Goal: Use online tool/utility: Utilize a website feature to perform a specific function

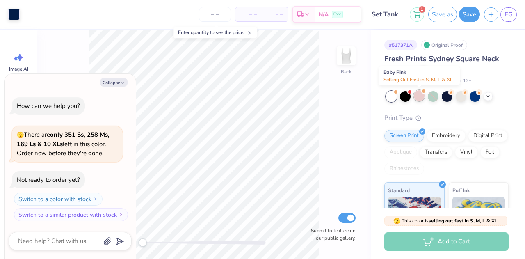
click at [422, 98] on div at bounding box center [419, 95] width 11 height 11
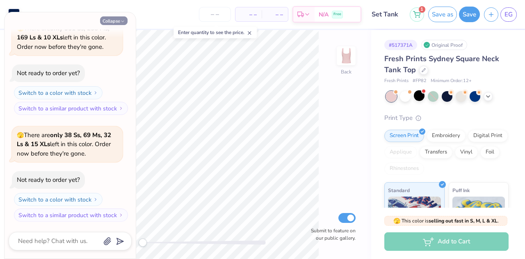
click at [109, 20] on button "Collapse" at bounding box center [113, 20] width 27 height 9
type textarea "x"
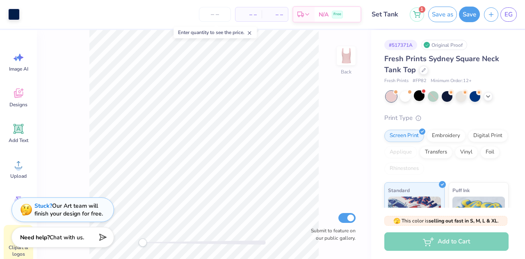
scroll to position [1, 0]
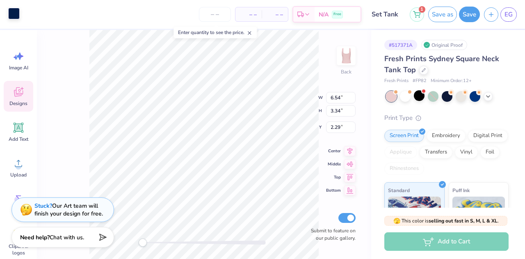
click at [15, 13] on div at bounding box center [13, 13] width 11 height 11
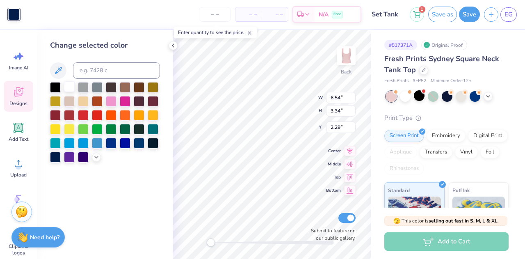
click at [69, 88] on div at bounding box center [69, 86] width 11 height 11
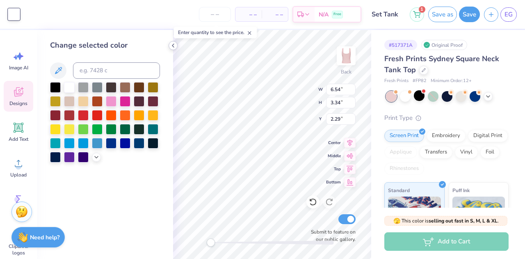
click at [174, 45] on icon at bounding box center [173, 45] width 7 height 7
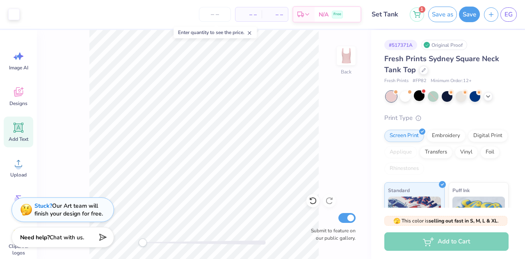
scroll to position [55, 0]
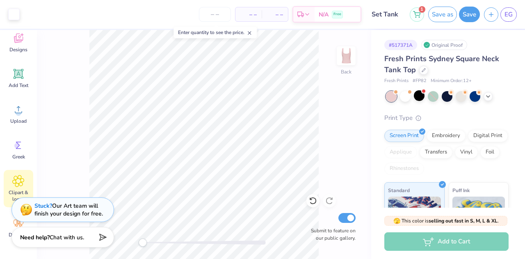
click at [20, 183] on icon at bounding box center [18, 181] width 12 height 12
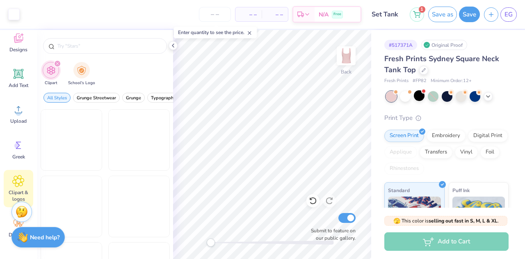
scroll to position [0, 0]
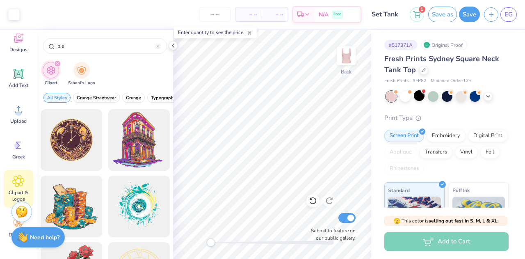
type input "pie"
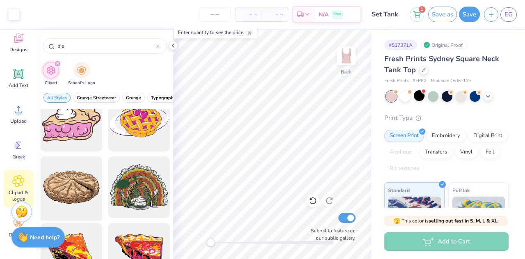
scroll to position [30, 0]
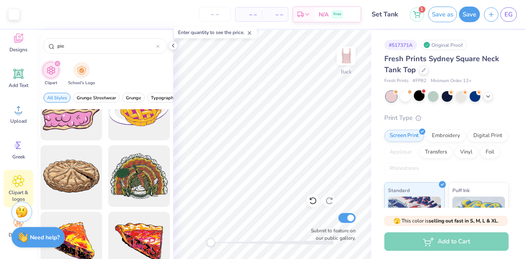
click at [62, 185] on div at bounding box center [71, 176] width 68 height 68
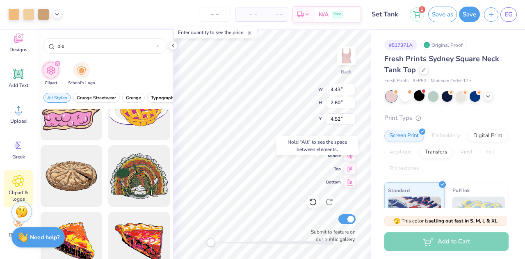
type input "4.43"
type input "2.60"
type input "4.52"
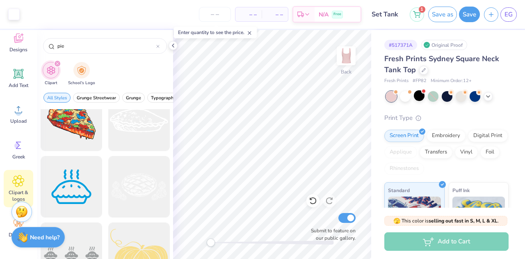
scroll to position [285, 0]
click at [141, 193] on div at bounding box center [139, 187] width 68 height 68
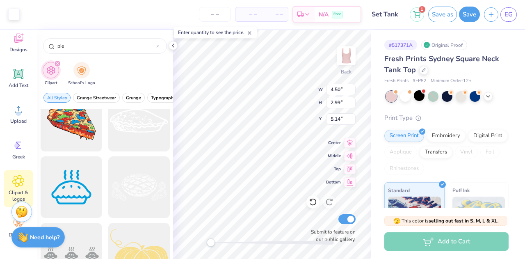
type input "6.54"
type input "3.34"
type input "2.29"
type input "4.50"
type input "2.99"
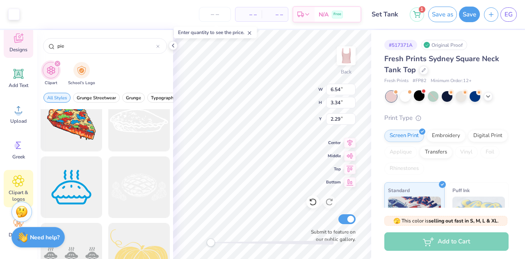
type input "5.14"
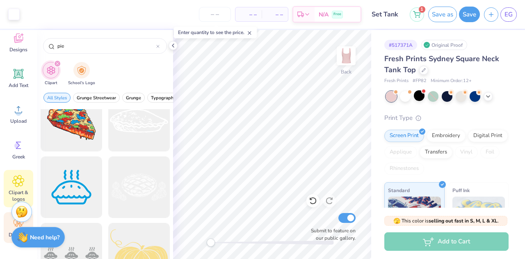
click at [5, 235] on div "Decorate" at bounding box center [19, 227] width 30 height 31
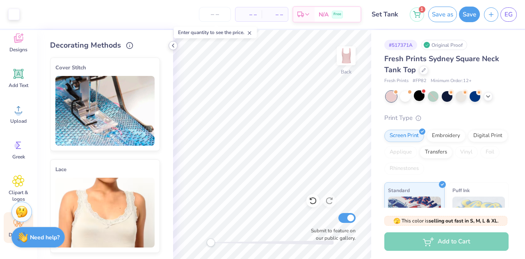
click at [173, 46] on icon at bounding box center [173, 45] width 7 height 7
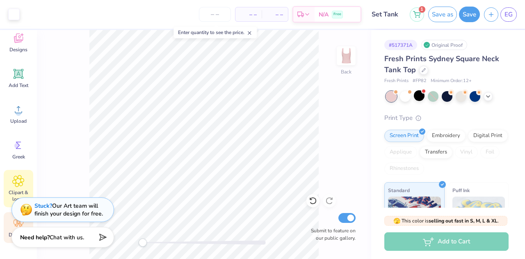
click at [4, 192] on div "Clipart & logos" at bounding box center [19, 188] width 30 height 37
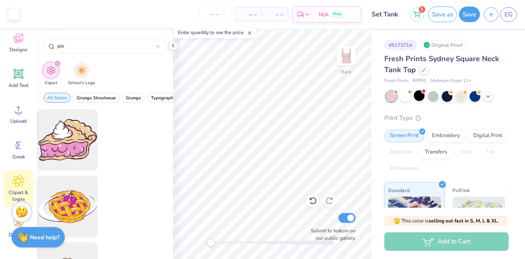
scroll to position [0, 0]
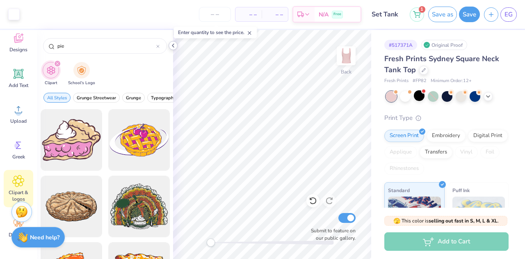
click at [174, 48] on icon at bounding box center [173, 45] width 7 height 7
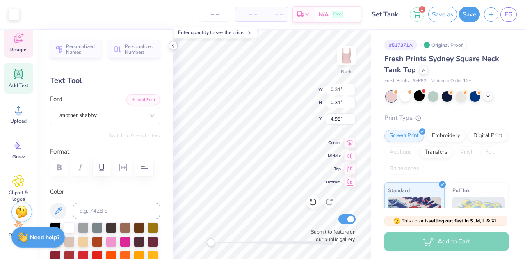
type input "3.49"
type input "2.32"
type input "5.63"
type input "5.68"
type input "2.13"
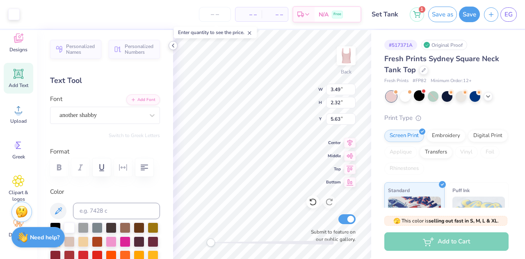
type input "2.54"
type input "3.10"
type input "2.06"
type input "5.23"
type input "5.68"
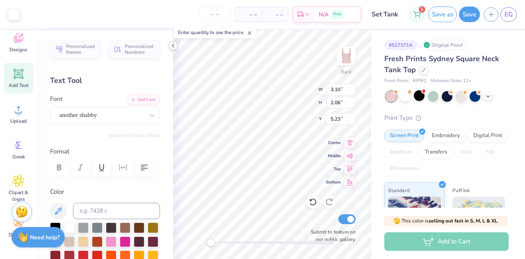
type input "2.13"
type input "2.54"
type input "3.10"
type input "2.06"
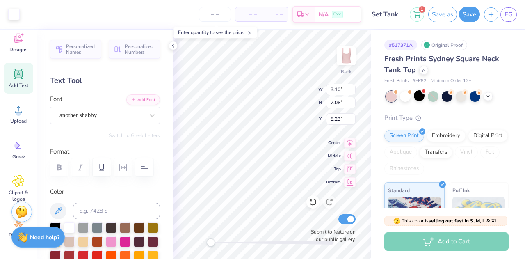
type input "5.23"
type input "5.68"
type input "2.13"
type input "2.54"
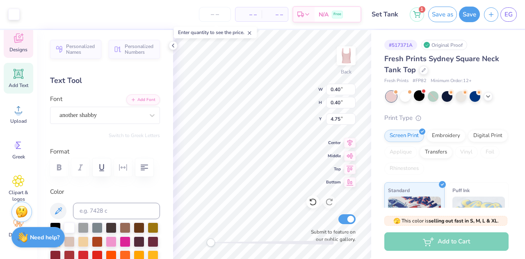
type input "0.40"
type input "4.75"
type input "5.68"
type input "2.13"
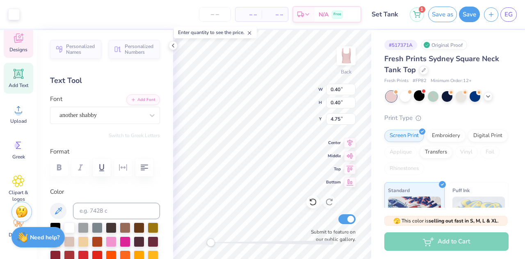
type input "0.50"
type input "0.31"
type input "7.98"
type input "0.40"
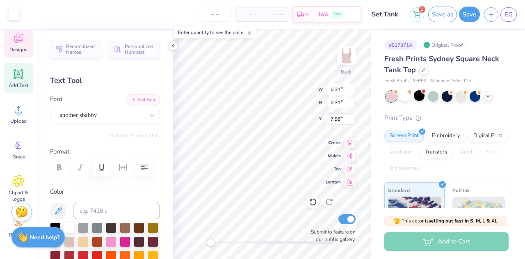
type input "0.40"
type input "6.16"
type input "0.55"
type input "4.41"
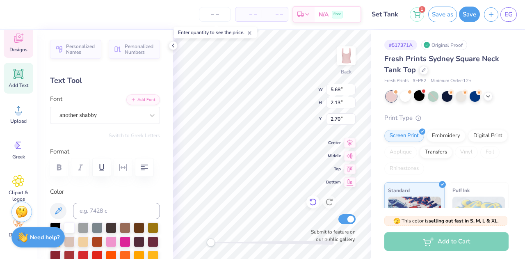
click at [313, 198] on icon at bounding box center [313, 202] width 8 height 8
click at [314, 198] on icon at bounding box center [313, 202] width 8 height 8
click at [313, 203] on icon at bounding box center [313, 202] width 8 height 8
click at [314, 202] on icon at bounding box center [313, 202] width 8 height 8
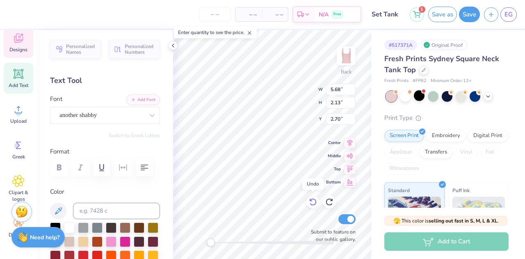
click at [315, 202] on icon at bounding box center [313, 202] width 8 height 8
click at [316, 201] on icon at bounding box center [313, 202] width 8 height 8
type input "0.28"
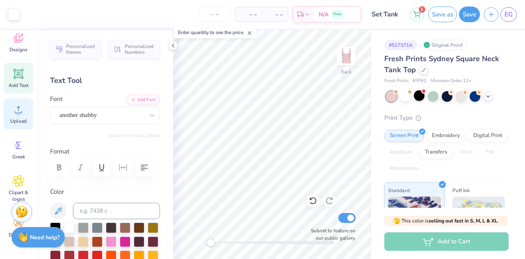
click at [4, 110] on div "Upload" at bounding box center [19, 113] width 30 height 31
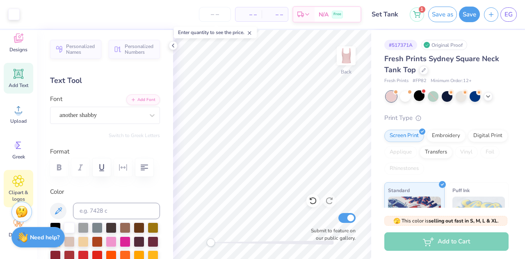
click at [23, 182] on icon at bounding box center [18, 181] width 12 height 12
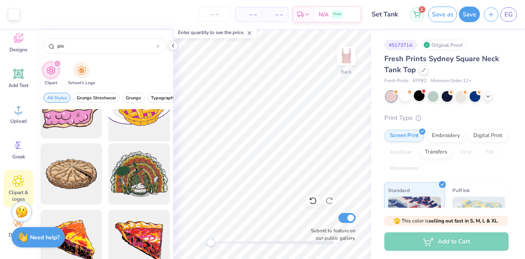
scroll to position [35, 0]
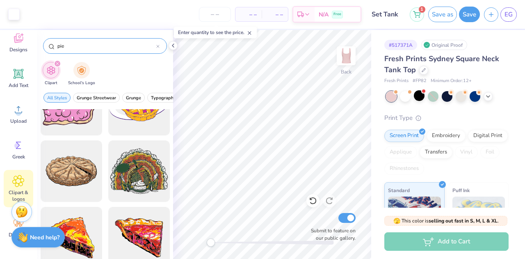
click at [160, 46] on div "pie" at bounding box center [105, 46] width 124 height 16
click at [158, 47] on icon at bounding box center [157, 46] width 3 height 3
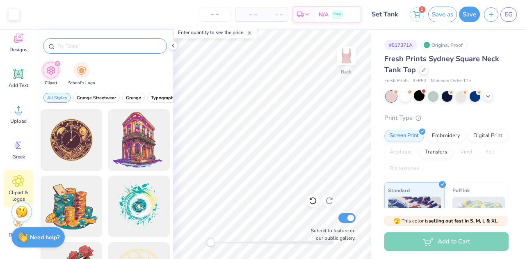
click at [156, 41] on div at bounding box center [105, 46] width 124 height 16
click at [151, 40] on div at bounding box center [105, 46] width 124 height 16
click at [147, 43] on input "text" at bounding box center [109, 46] width 105 height 8
type input "cherry"
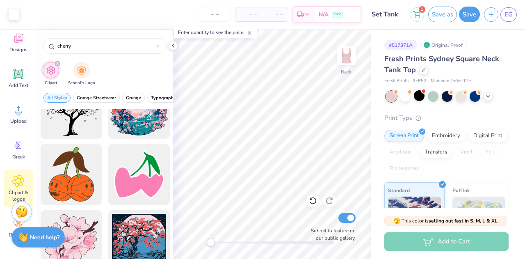
scroll to position [698, 0]
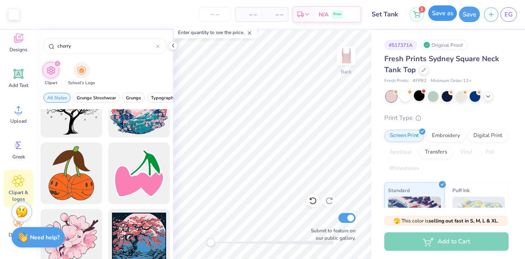
click at [447, 16] on button "Save as" at bounding box center [442, 13] width 29 height 16
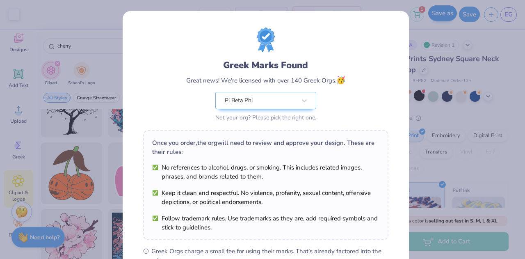
scroll to position [124, 0]
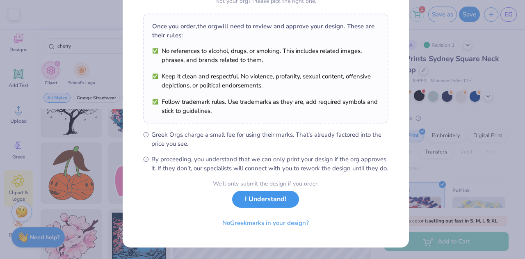
click at [275, 196] on button "I Understand!" at bounding box center [265, 199] width 67 height 17
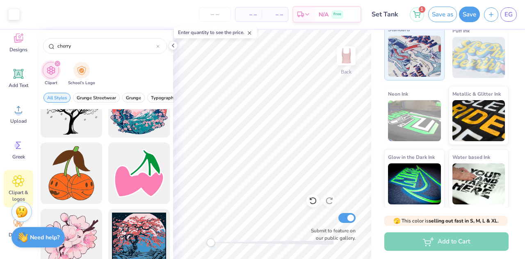
scroll to position [0, 0]
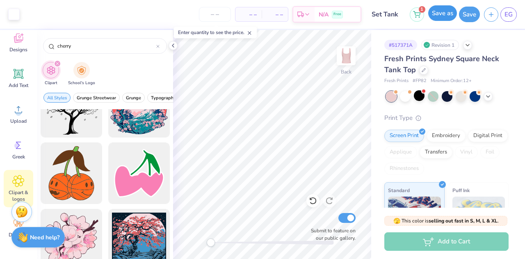
click at [445, 11] on button "Save as" at bounding box center [442, 13] width 29 height 16
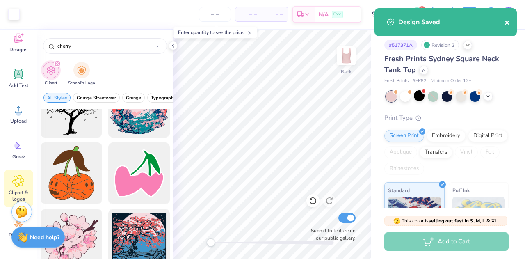
click at [507, 23] on icon "close" at bounding box center [507, 23] width 4 height 4
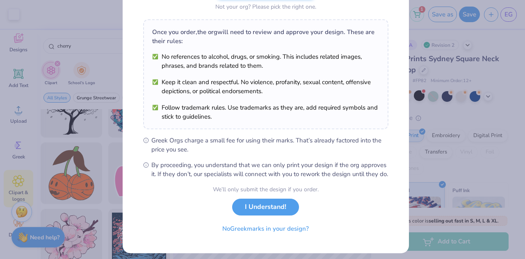
scroll to position [124, 0]
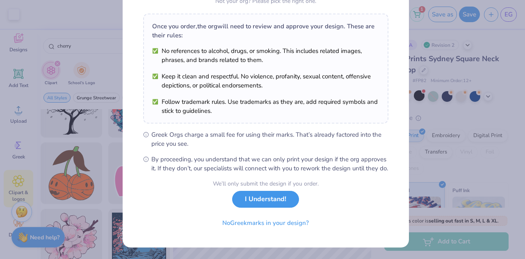
click at [280, 202] on button "I Understand!" at bounding box center [265, 199] width 67 height 17
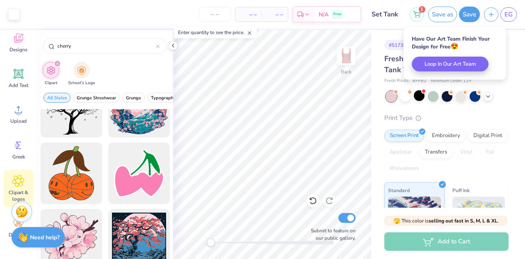
scroll to position [0, 0]
click at [509, 16] on span "EG" at bounding box center [509, 14] width 8 height 9
